Goal: Task Accomplishment & Management: Manage account settings

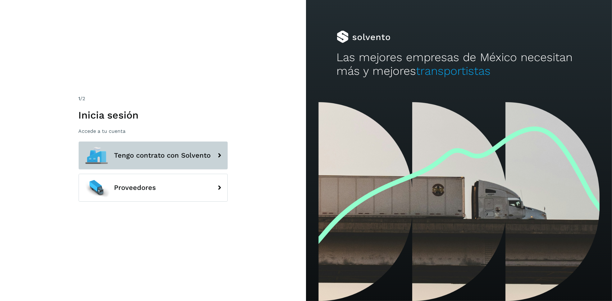
click at [205, 156] on span "Tengo contrato con Solvento" at bounding box center [162, 155] width 97 height 7
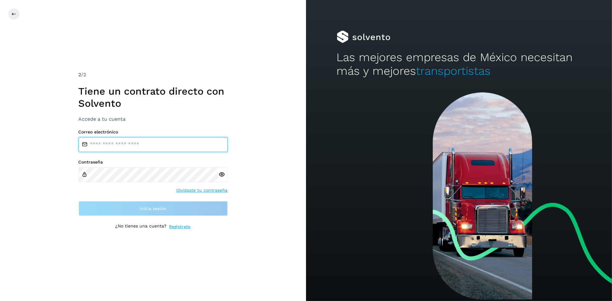
type input "**********"
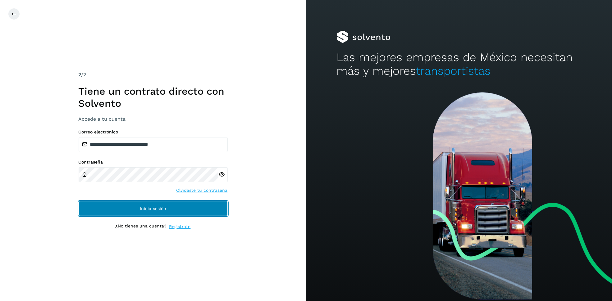
drag, startPoint x: 182, startPoint y: 210, endPoint x: 186, endPoint y: 211, distance: 4.5
click at [182, 210] on button "Inicia sesión" at bounding box center [153, 208] width 149 height 15
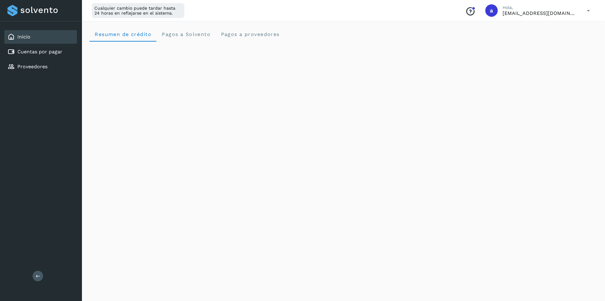
click at [288, 38] on div "Resumen de crédito Pagos a Solvento Pagos a proveedores" at bounding box center [343, 34] width 508 height 15
click at [62, 47] on div "Cuentas por pagar" at bounding box center [40, 52] width 73 height 14
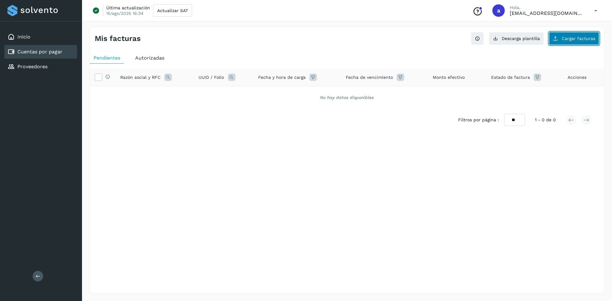
click at [573, 37] on span "Cargar facturas" at bounding box center [578, 38] width 34 height 4
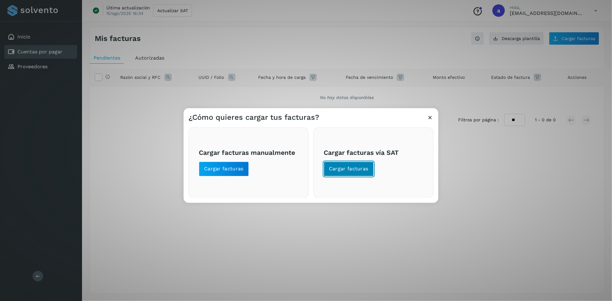
click at [360, 171] on span "Cargar facturas" at bounding box center [348, 169] width 39 height 7
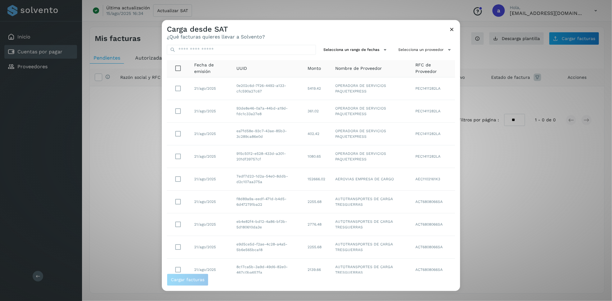
click at [39, 32] on div "Carga desde SAT ¿Qué facturas quieres llevar a Solvento? Selecciona un rango de…" at bounding box center [306, 150] width 612 height 301
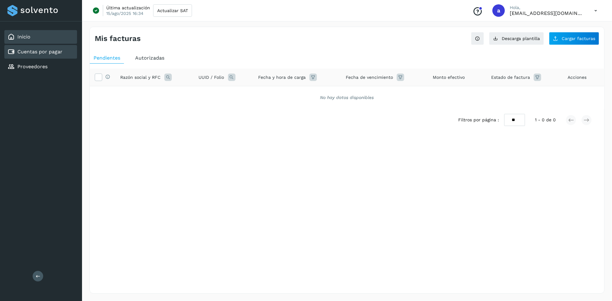
click at [29, 35] on link "Inicio" at bounding box center [23, 37] width 13 height 6
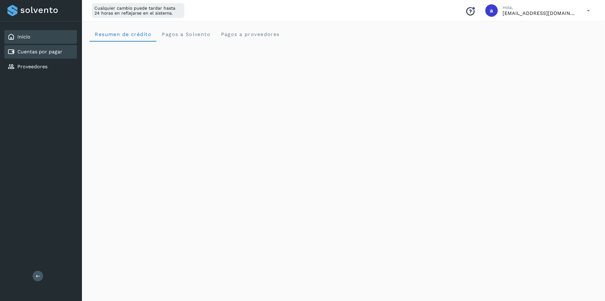
click at [30, 50] on link "Cuentas por pagar" at bounding box center [39, 52] width 45 height 6
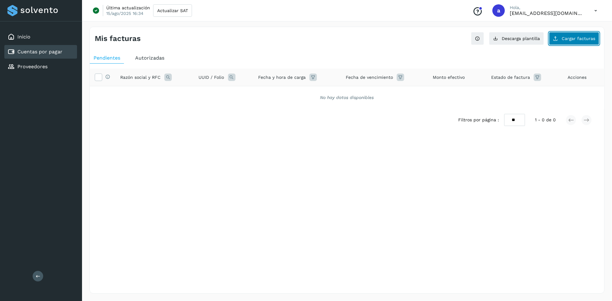
click at [574, 36] on span "Cargar facturas" at bounding box center [578, 38] width 34 height 4
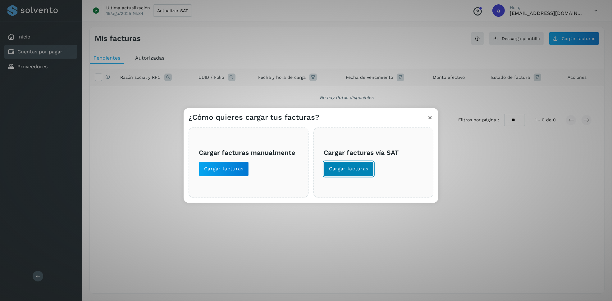
click at [348, 163] on button "Cargar facturas" at bounding box center [348, 169] width 50 height 15
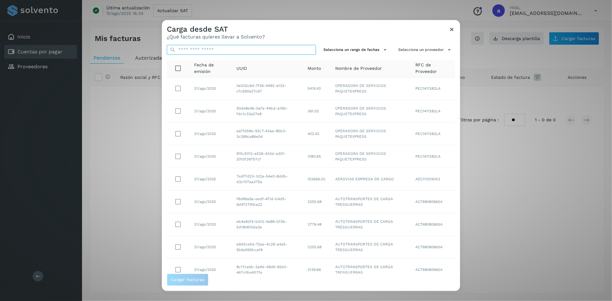
click at [249, 47] on input "text" at bounding box center [241, 50] width 149 height 10
drag, startPoint x: 274, startPoint y: 52, endPoint x: 170, endPoint y: 58, distance: 105.1
click at [170, 58] on div "*** Selecciona un rango de fechas Selecciona un proveedor Fecha de emisión UUID…" at bounding box center [311, 157] width 298 height 234
type input "*"
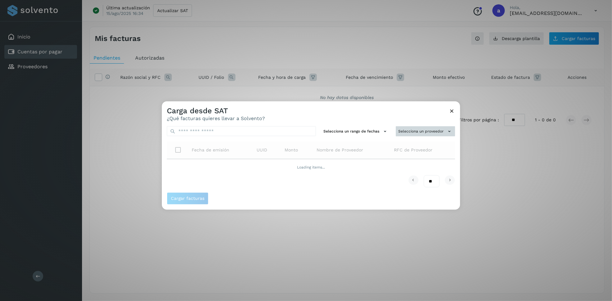
click at [420, 131] on button "Selecciona un proveedor" at bounding box center [425, 131] width 59 height 10
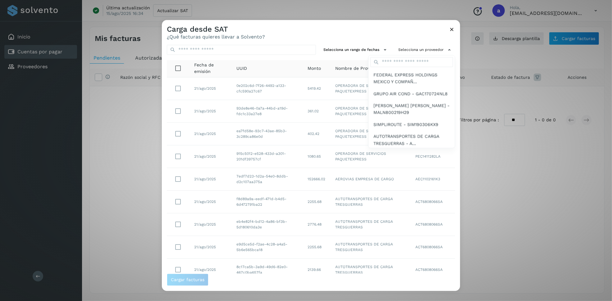
click at [246, 49] on div at bounding box center [468, 170] width 612 height 301
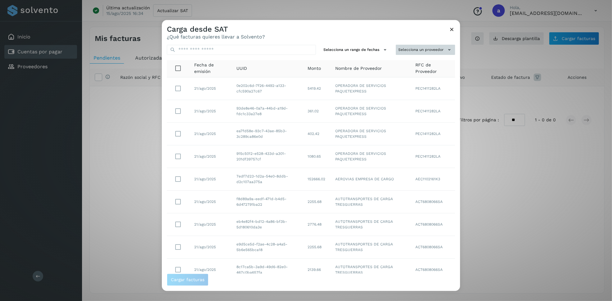
click at [408, 51] on button "Selecciona un proveedor" at bounding box center [425, 50] width 59 height 10
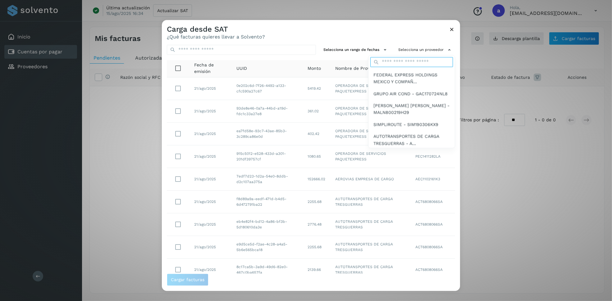
click at [392, 63] on input "text" at bounding box center [411, 62] width 83 height 10
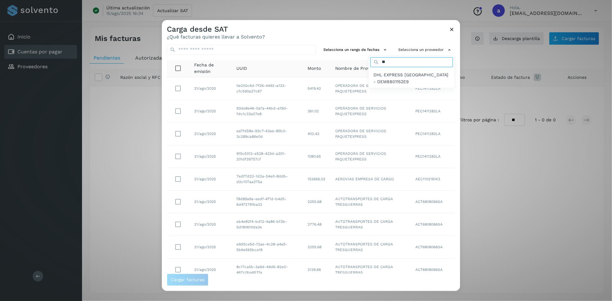
type input "***"
click at [392, 76] on span "DHL EXPRESS MEXICO - DEM8801152E9" at bounding box center [411, 78] width 76 height 14
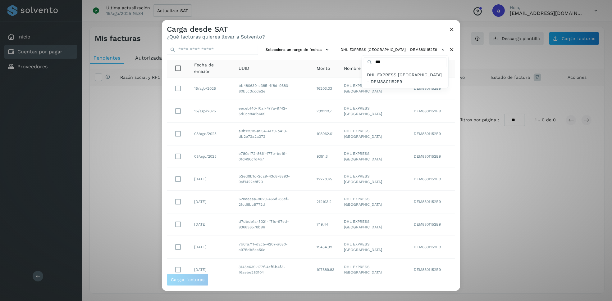
click at [272, 147] on div at bounding box center [468, 170] width 612 height 301
click at [258, 145] on td "e780ef72-861f-477b-be19-01d496cfd4b7" at bounding box center [272, 156] width 78 height 23
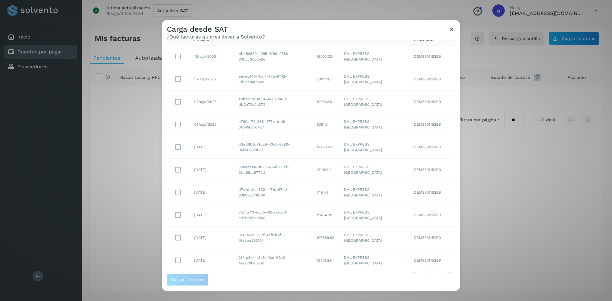
scroll to position [47, 0]
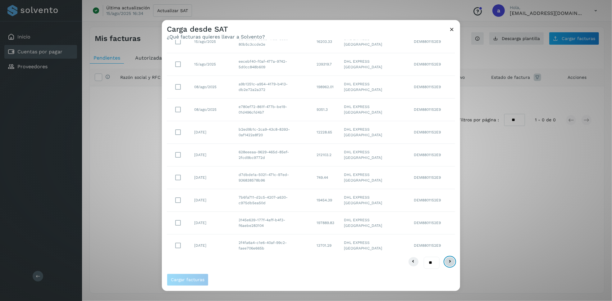
click at [446, 259] on icon at bounding box center [449, 261] width 7 height 7
click at [446, 263] on icon at bounding box center [449, 261] width 7 height 7
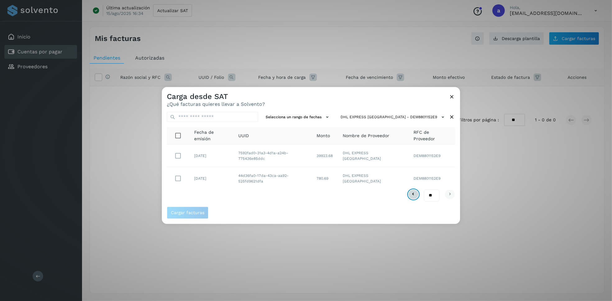
click at [417, 193] on button at bounding box center [413, 194] width 11 height 10
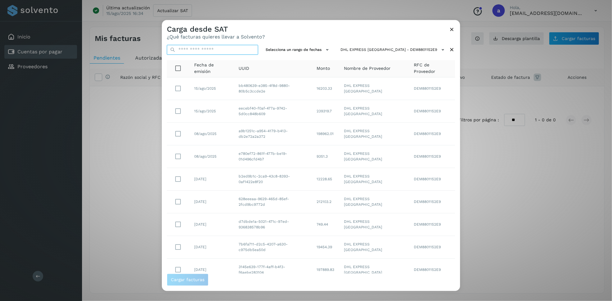
click at [222, 52] on input "text" at bounding box center [212, 50] width 91 height 10
paste input "**********"
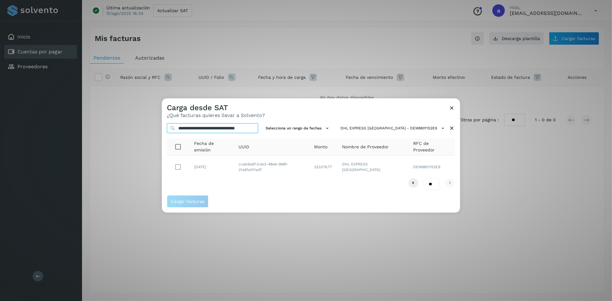
type input "**********"
click at [184, 202] on span "Cargar facturas" at bounding box center [188, 201] width 34 height 4
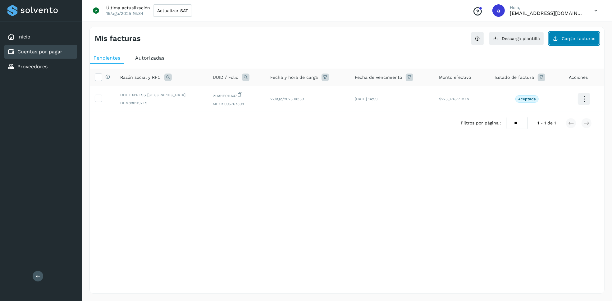
click at [568, 41] on button "Cargar facturas" at bounding box center [574, 38] width 50 height 13
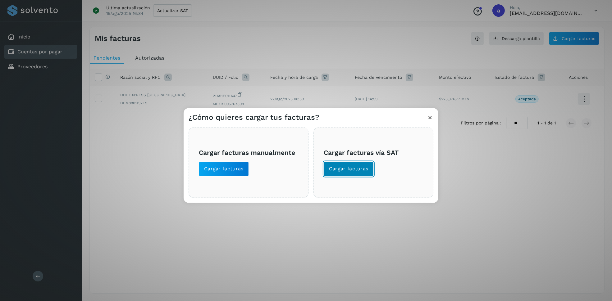
click at [347, 172] on span "Cargar facturas" at bounding box center [348, 169] width 39 height 7
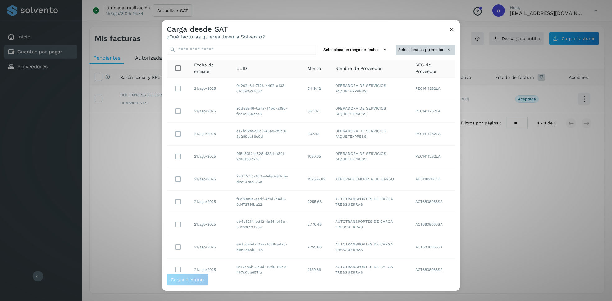
click at [415, 51] on button "Selecciona un proveedor" at bounding box center [425, 50] width 59 height 10
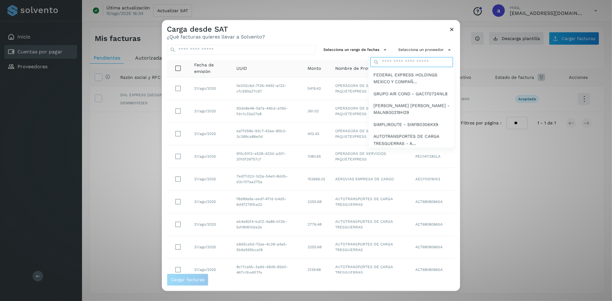
click at [391, 64] on input "text" at bounding box center [411, 62] width 83 height 10
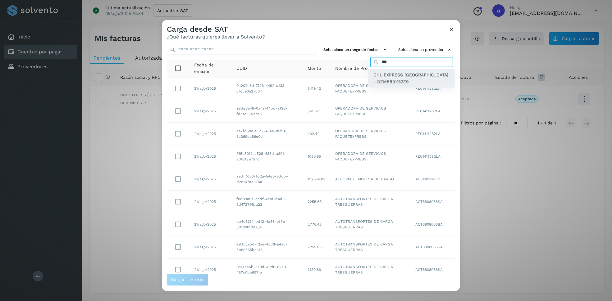
type input "***"
click at [393, 82] on span "DHL EXPRESS MEXICO - DEM8801152E9" at bounding box center [411, 78] width 76 height 14
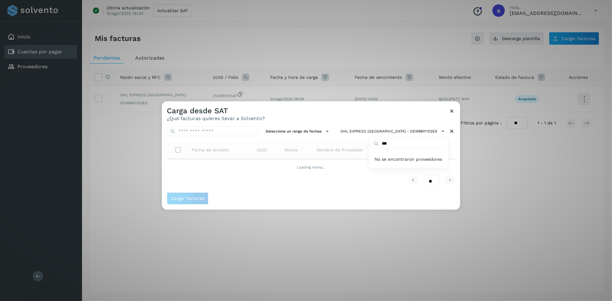
click at [215, 128] on div at bounding box center [468, 252] width 612 height 301
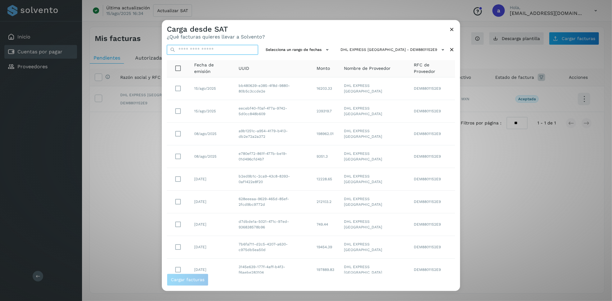
click at [222, 49] on input "text" at bounding box center [212, 50] width 91 height 10
paste input "**********"
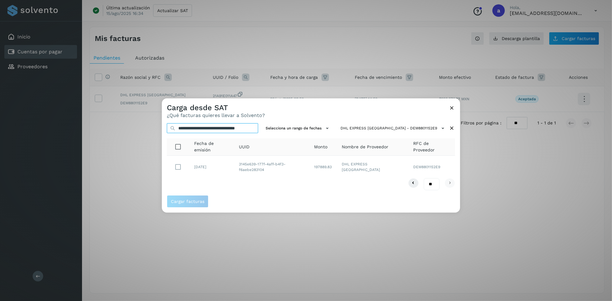
type input "**********"
click at [187, 201] on span "Cargar facturas" at bounding box center [188, 201] width 34 height 4
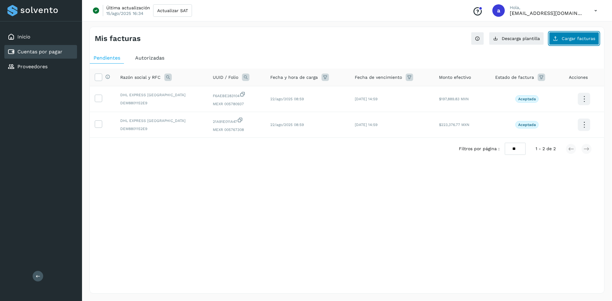
click at [594, 37] on span "Cargar facturas" at bounding box center [578, 38] width 34 height 4
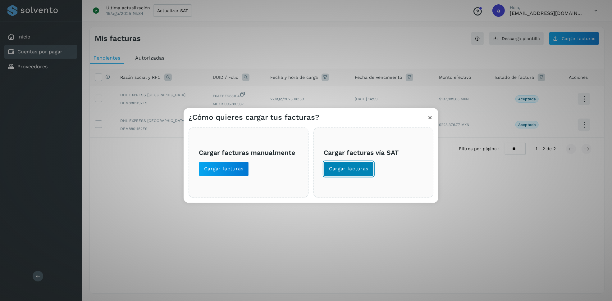
click at [365, 175] on button "Cargar facturas" at bounding box center [348, 169] width 50 height 15
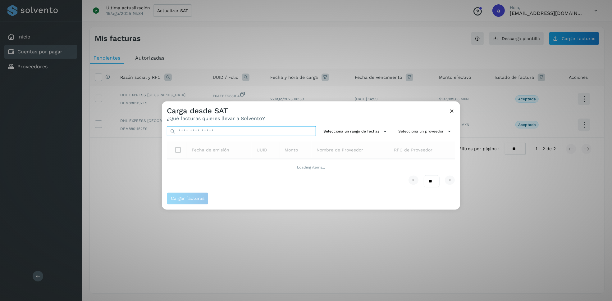
click at [255, 133] on input "text" at bounding box center [241, 131] width 149 height 10
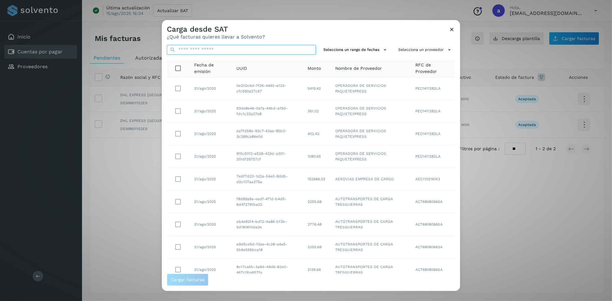
click at [241, 51] on input "text" at bounding box center [241, 50] width 149 height 10
paste input "**********"
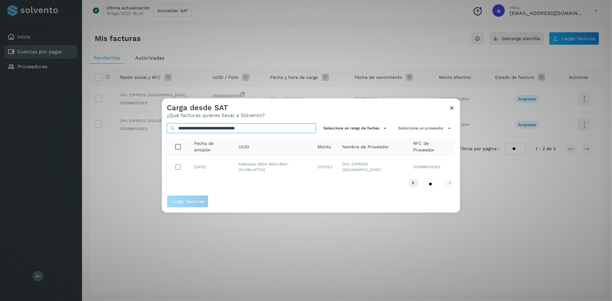
type input "**********"
click at [185, 203] on span "Cargar facturas" at bounding box center [188, 201] width 34 height 4
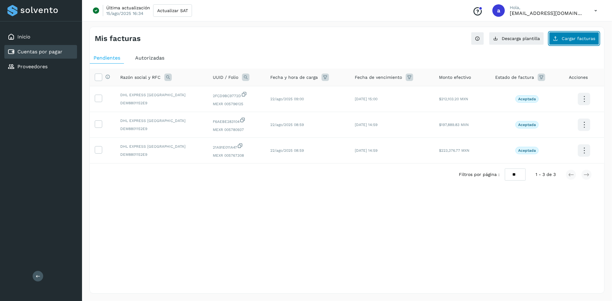
click at [568, 42] on button "Cargar facturas" at bounding box center [574, 38] width 50 height 13
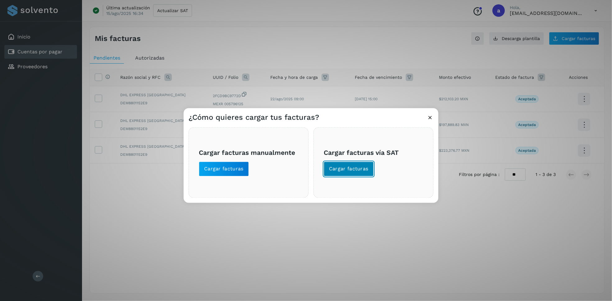
click at [355, 173] on button "Cargar facturas" at bounding box center [348, 169] width 50 height 15
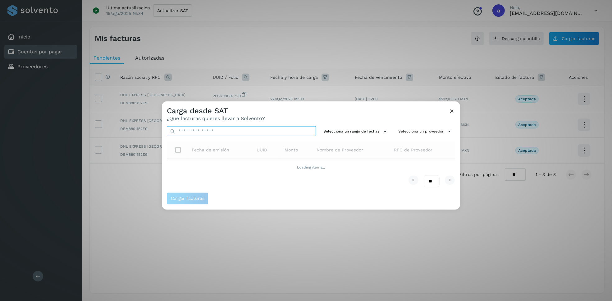
click at [197, 131] on input "text" at bounding box center [241, 131] width 149 height 10
paste input "**********"
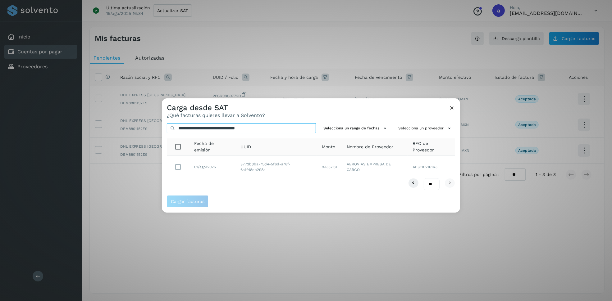
type input "**********"
click at [179, 201] on span "Cargar facturas" at bounding box center [188, 201] width 34 height 4
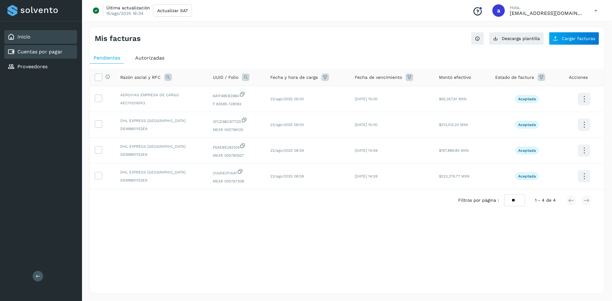
click at [30, 42] on div "Inicio" at bounding box center [40, 37] width 73 height 14
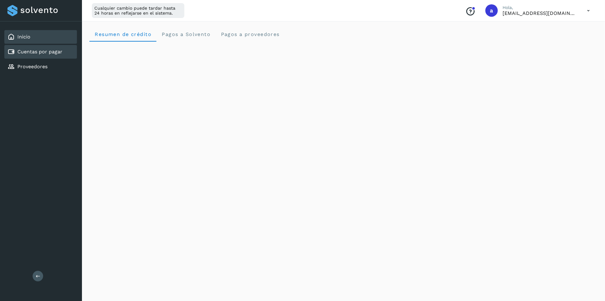
click at [50, 56] on div "Cuentas por pagar" at bounding box center [40, 52] width 73 height 14
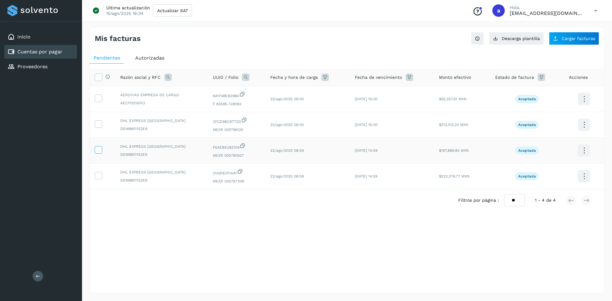
click at [100, 153] on icon at bounding box center [98, 149] width 7 height 7
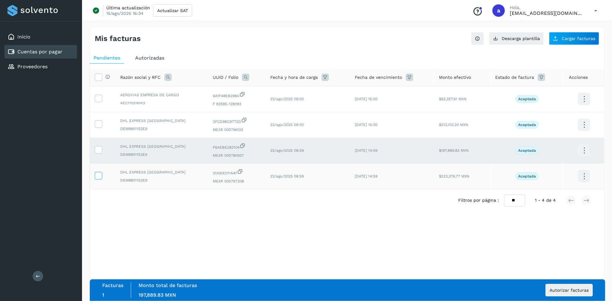
click at [101, 178] on icon at bounding box center [98, 175] width 7 height 7
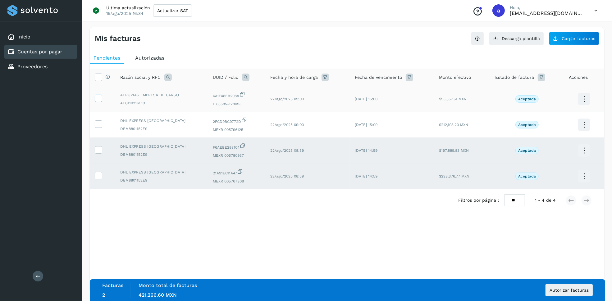
click at [97, 99] on icon at bounding box center [98, 98] width 7 height 7
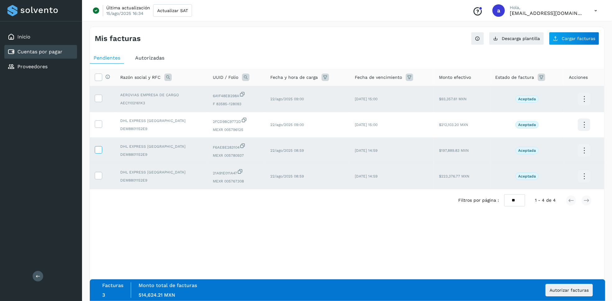
click at [99, 153] on icon at bounding box center [98, 149] width 7 height 7
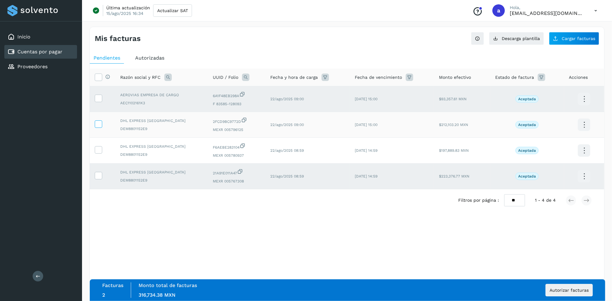
click at [98, 126] on icon at bounding box center [98, 123] width 7 height 7
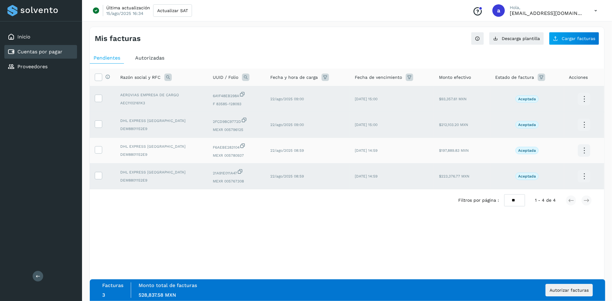
click at [94, 141] on td at bounding box center [102, 151] width 25 height 26
click at [97, 148] on icon at bounding box center [98, 149] width 7 height 7
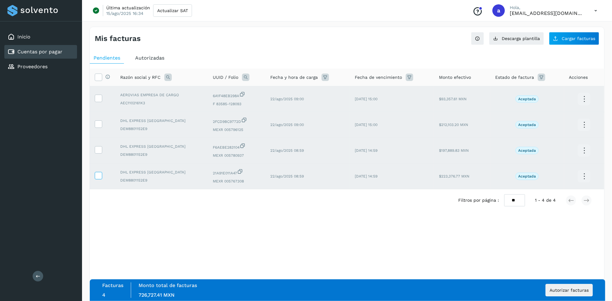
click at [100, 174] on icon at bounding box center [98, 175] width 7 height 7
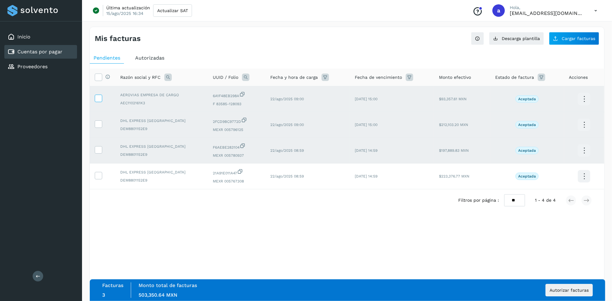
click at [97, 97] on icon at bounding box center [98, 98] width 7 height 7
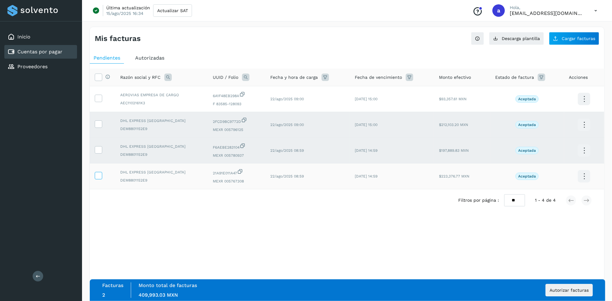
click at [100, 175] on icon at bounding box center [98, 175] width 7 height 7
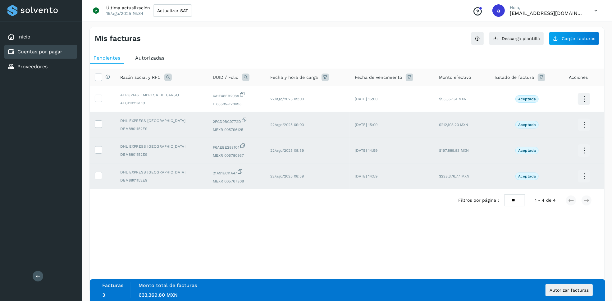
click at [96, 146] on td at bounding box center [102, 151] width 25 height 26
click at [97, 124] on icon at bounding box center [98, 123] width 7 height 7
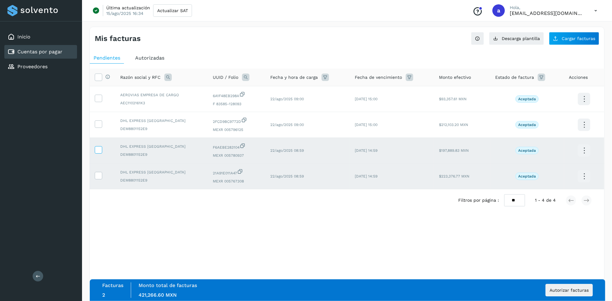
click at [97, 147] on label at bounding box center [98, 149] width 7 height 7
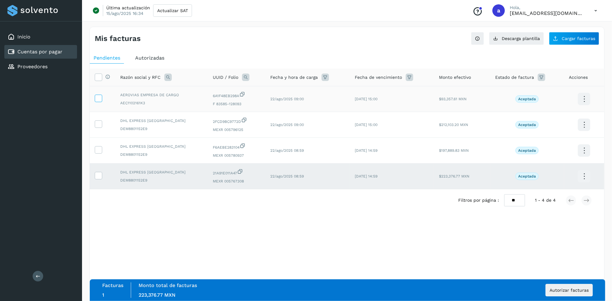
click at [97, 97] on icon at bounding box center [98, 98] width 7 height 7
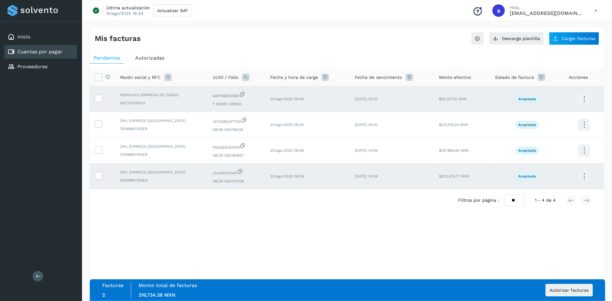
click at [156, 208] on div "Filtros por página : ** ** ** 1 - 4 de 4" at bounding box center [347, 200] width 514 height 22
click at [98, 179] on icon at bounding box center [98, 175] width 7 height 7
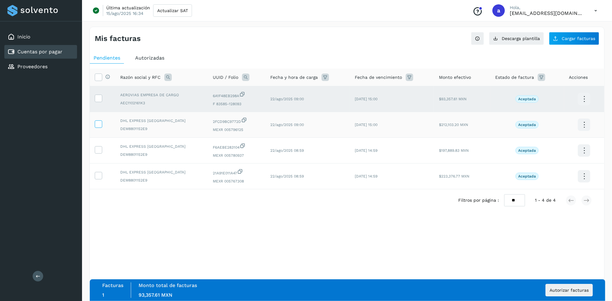
click at [97, 127] on icon at bounding box center [98, 123] width 7 height 7
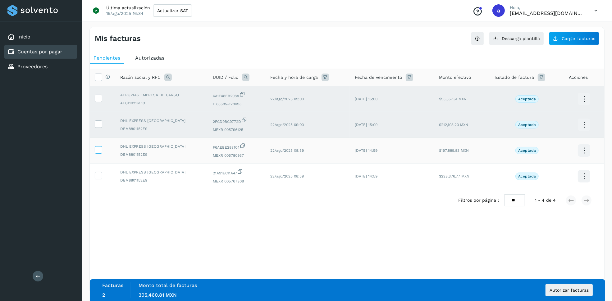
click at [97, 149] on icon at bounding box center [98, 149] width 7 height 7
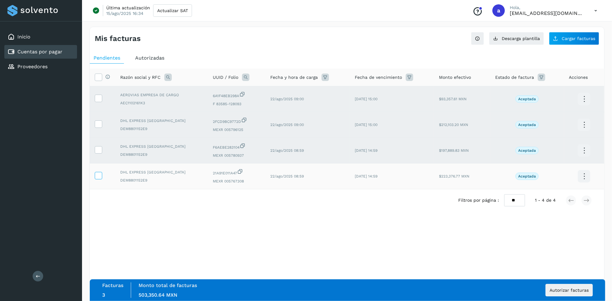
click at [101, 176] on icon at bounding box center [98, 175] width 7 height 7
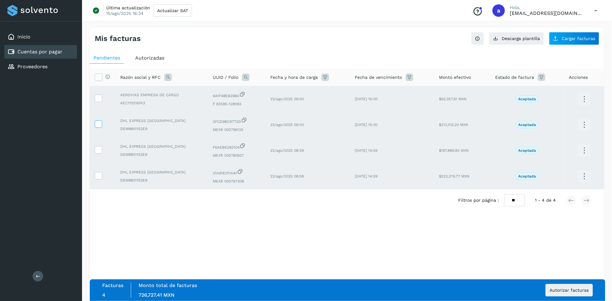
click at [98, 125] on icon at bounding box center [98, 123] width 7 height 7
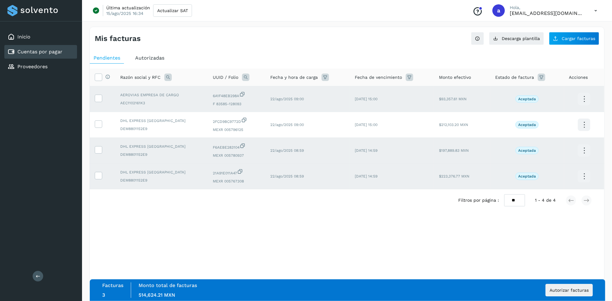
click at [100, 106] on td at bounding box center [102, 99] width 25 height 26
click at [98, 100] on icon at bounding box center [98, 98] width 7 height 7
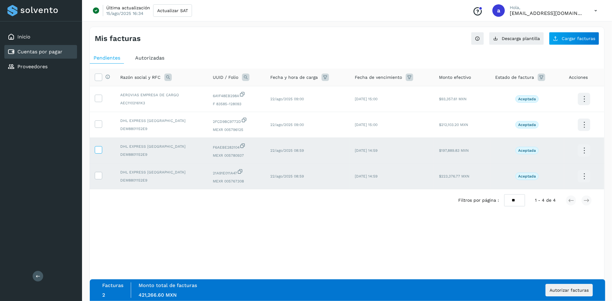
click at [101, 152] on icon at bounding box center [98, 149] width 7 height 7
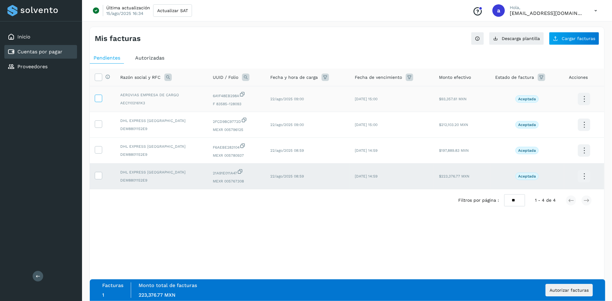
click at [95, 101] on label at bounding box center [98, 98] width 7 height 7
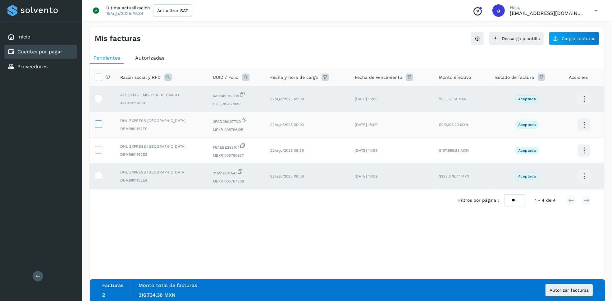
click at [97, 126] on icon at bounding box center [98, 123] width 7 height 7
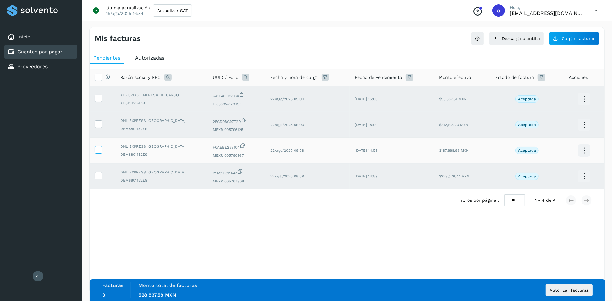
click at [97, 149] on icon at bounding box center [98, 149] width 7 height 7
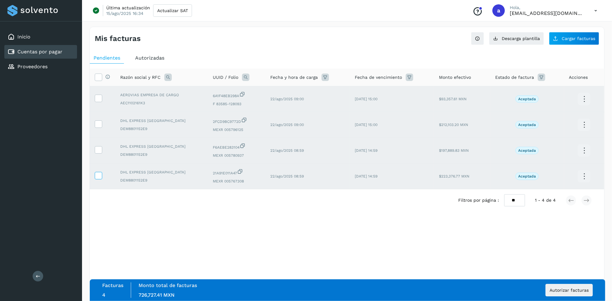
click at [102, 179] on label at bounding box center [98, 175] width 7 height 7
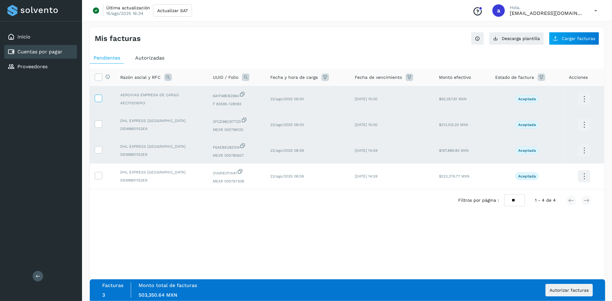
click at [96, 96] on icon at bounding box center [98, 98] width 7 height 7
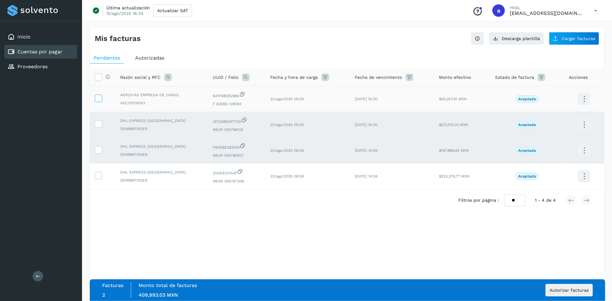
click at [99, 99] on icon at bounding box center [98, 98] width 7 height 7
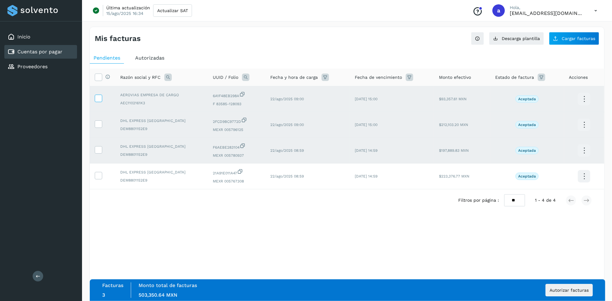
click at [101, 101] on icon at bounding box center [98, 98] width 7 height 7
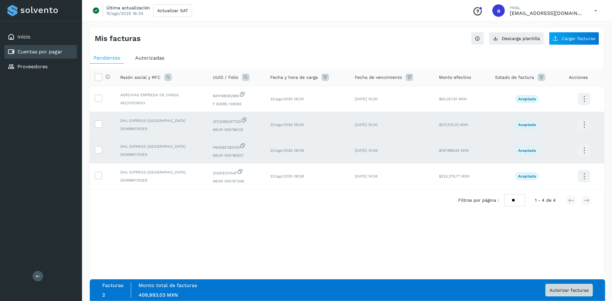
click at [569, 288] on span "Autorizar facturas" at bounding box center [568, 290] width 39 height 4
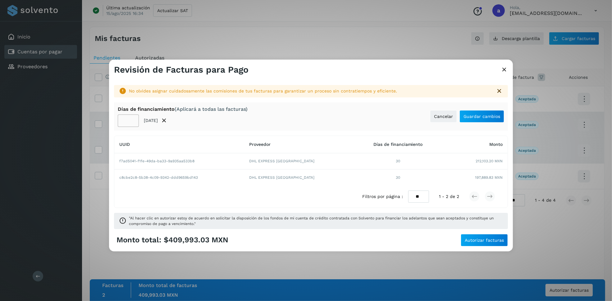
type input "**"
click at [132, 119] on input "**" at bounding box center [128, 121] width 21 height 12
drag, startPoint x: 127, startPoint y: 122, endPoint x: 102, endPoint y: 122, distance: 25.5
click at [102, 122] on div "Revisión de Facturas para Pago No olvides asignar cuidadosamente las comisiones…" at bounding box center [306, 150] width 612 height 301
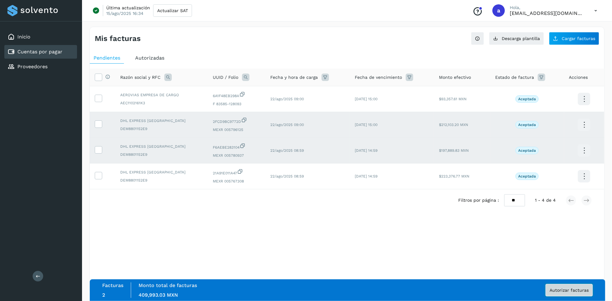
click at [559, 291] on span "Autorizar facturas" at bounding box center [568, 290] width 39 height 4
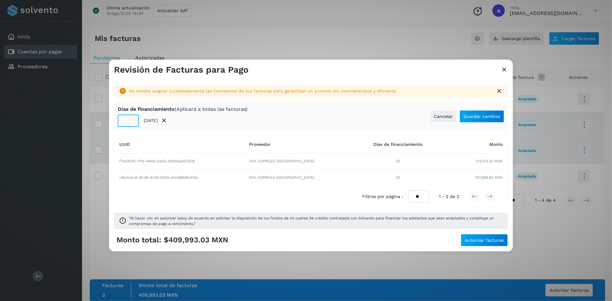
drag, startPoint x: 121, startPoint y: 118, endPoint x: 129, endPoint y: 121, distance: 8.9
click at [129, 121] on input "**" at bounding box center [128, 121] width 21 height 12
type input "**"
click at [314, 166] on td "DHL EXPRESS [GEOGRAPHIC_DATA]" at bounding box center [299, 161] width 110 height 16
click at [475, 242] on span "Autorizar facturas" at bounding box center [483, 240] width 39 height 4
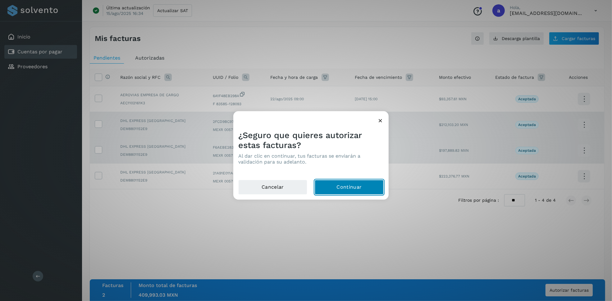
click at [363, 192] on button "Continuar" at bounding box center [348, 187] width 69 height 15
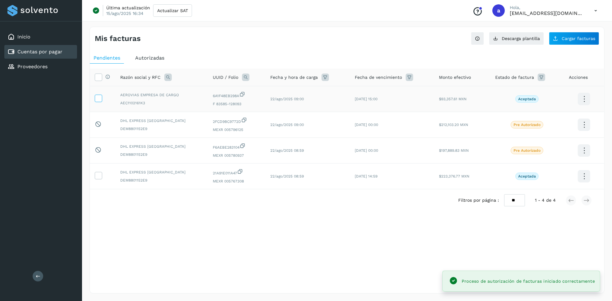
click at [100, 102] on label at bounding box center [98, 98] width 7 height 7
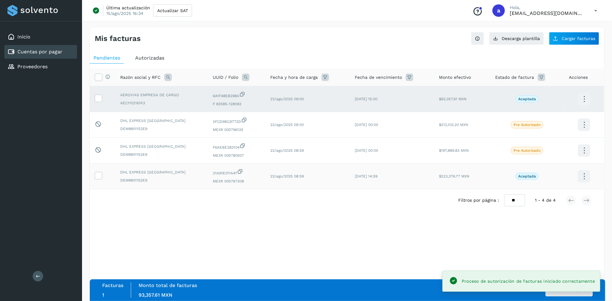
click at [102, 174] on td at bounding box center [102, 177] width 25 height 26
click at [100, 177] on icon at bounding box center [98, 175] width 7 height 7
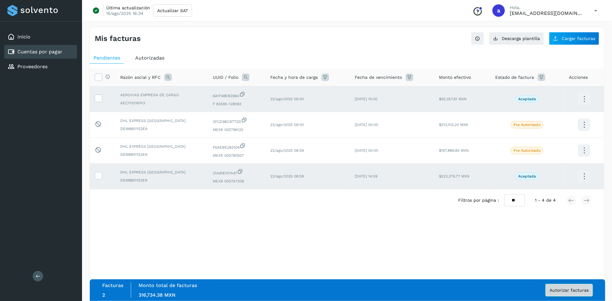
click at [570, 294] on button "Autorizar facturas" at bounding box center [568, 290] width 47 height 12
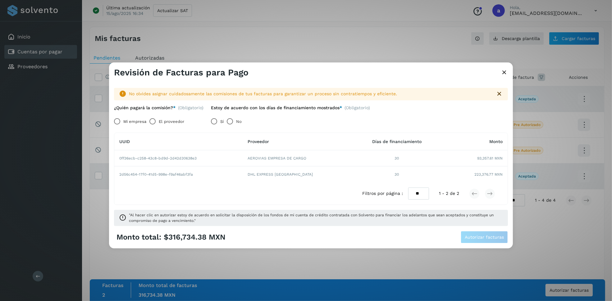
click at [126, 120] on label "Mi empresa" at bounding box center [134, 121] width 23 height 12
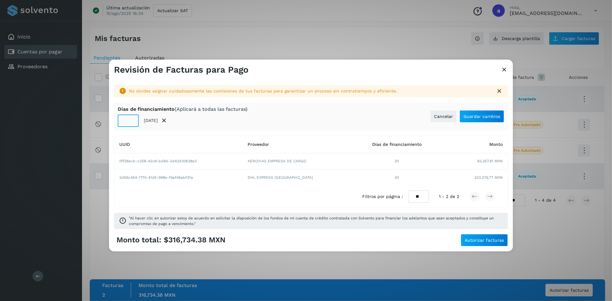
drag, startPoint x: 133, startPoint y: 120, endPoint x: 108, endPoint y: 119, distance: 25.2
click at [118, 119] on input "**" at bounding box center [128, 121] width 21 height 12
click at [127, 120] on input "**" at bounding box center [128, 121] width 21 height 12
type input "**"
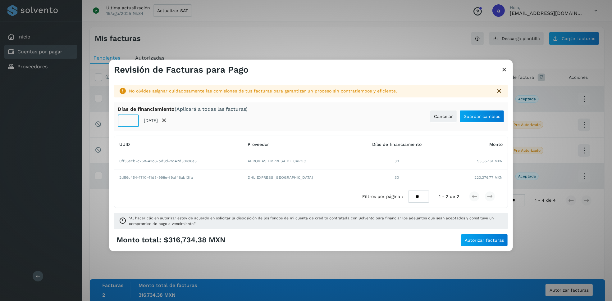
click at [312, 123] on div "[PERSON_NAME] de financiamiento (Aplicará a todas las facturas) ** [DATE] Cance…" at bounding box center [311, 116] width 394 height 28
click at [388, 175] on td "30" at bounding box center [396, 178] width 87 height 16
click at [475, 119] on span "Guardar cambios" at bounding box center [481, 116] width 37 height 4
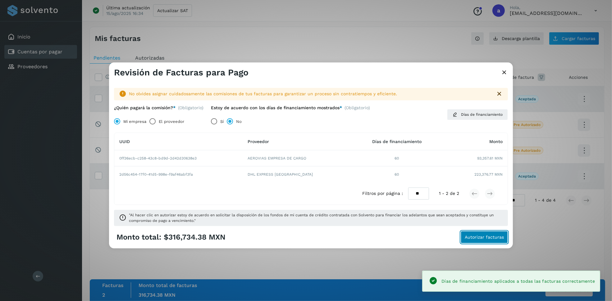
click at [479, 239] on span "Autorizar facturas" at bounding box center [483, 237] width 39 height 4
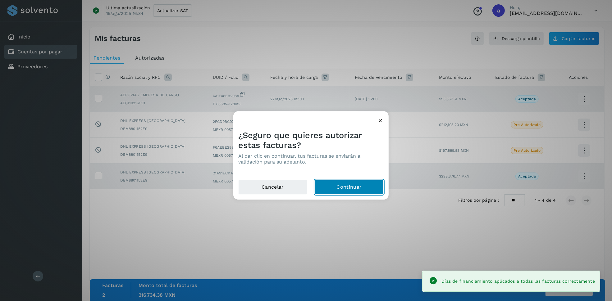
click at [357, 190] on button "Continuar" at bounding box center [348, 187] width 69 height 15
